Goal: Information Seeking & Learning: Learn about a topic

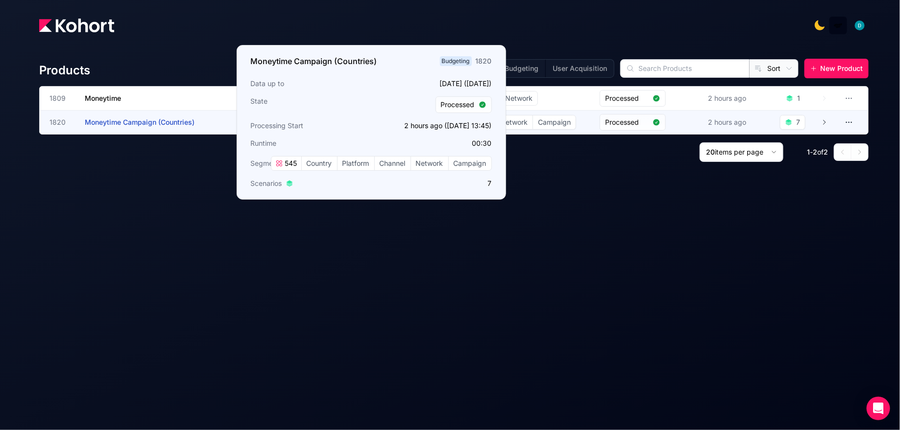
click at [159, 116] on h3 "Moneytime Campaign (Countries)" at bounding box center [158, 123] width 147 height 24
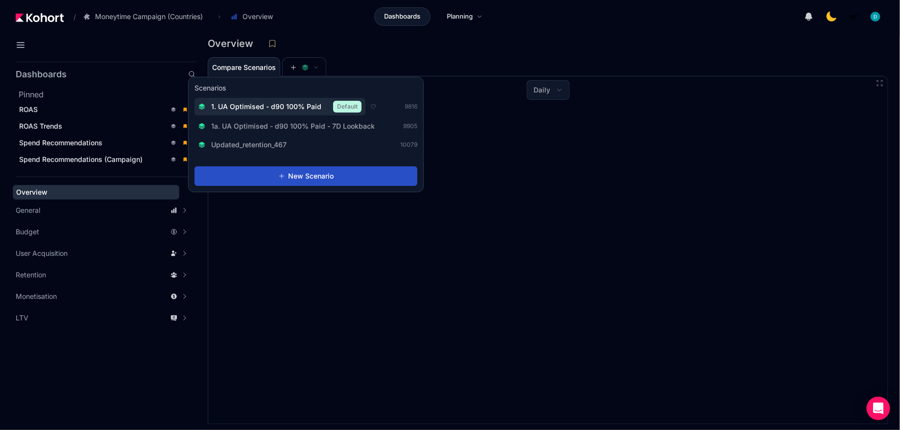
click at [300, 106] on span "1. UA Optimised - d90 100% Paid" at bounding box center [266, 107] width 110 height 10
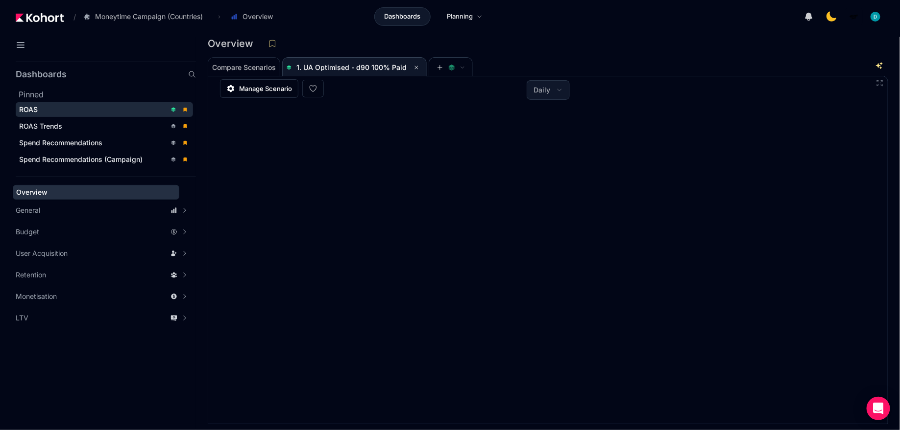
click at [79, 105] on div "ROAS" at bounding box center [92, 110] width 147 height 10
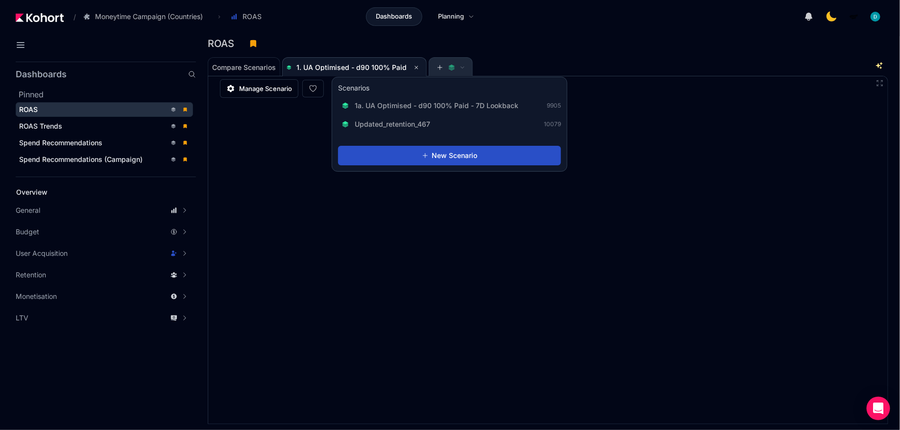
click at [439, 72] on button at bounding box center [450, 68] width 29 height 20
click at [427, 107] on span "1a. UA Optimised - d90 100% Paid - 7D Lookback" at bounding box center [437, 106] width 164 height 10
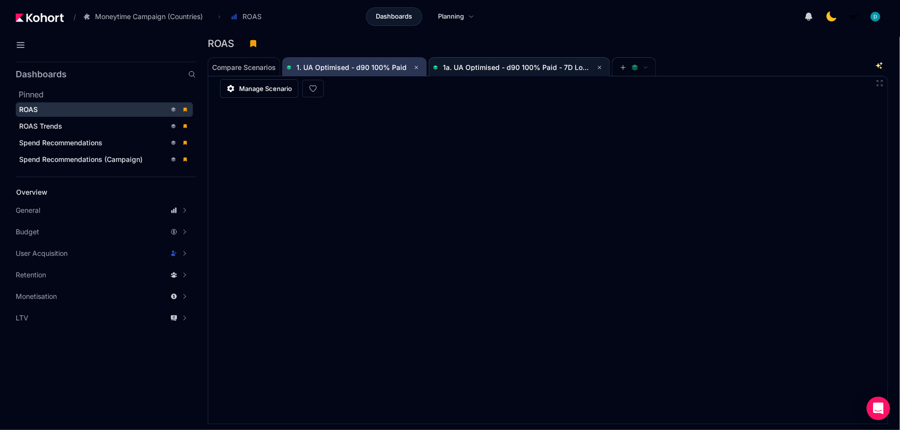
click at [366, 63] on span "1. UA Optimised - d90 100% Paid" at bounding box center [354, 68] width 136 height 12
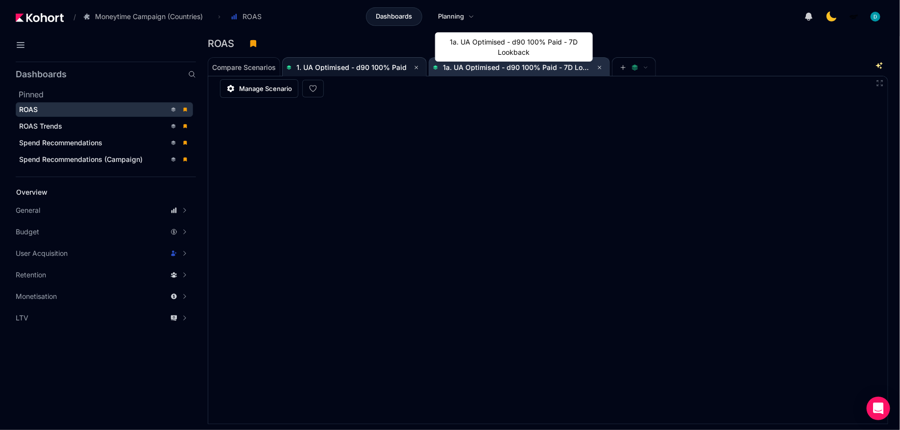
click at [480, 65] on span "1a. UA Optimised - d90 100% Paid - 7D Lookback" at bounding box center [525, 67] width 164 height 8
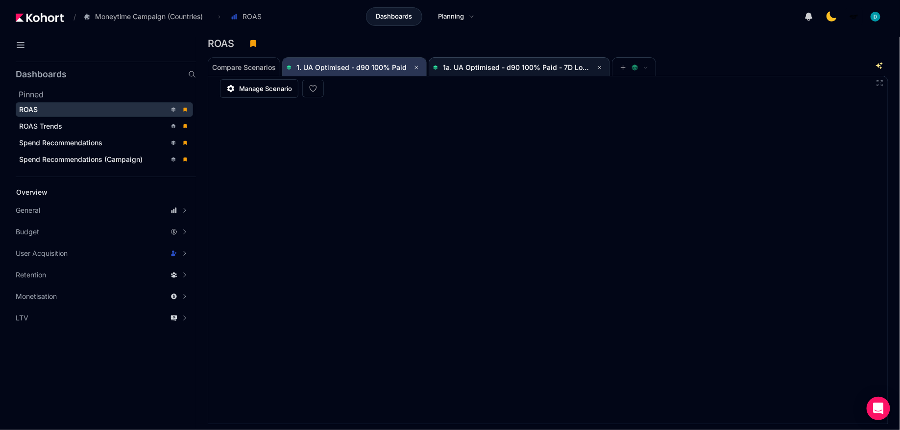
click at [384, 67] on span "1. UA Optimised - d90 100% Paid" at bounding box center [351, 67] width 110 height 8
